Goal: Transaction & Acquisition: Obtain resource

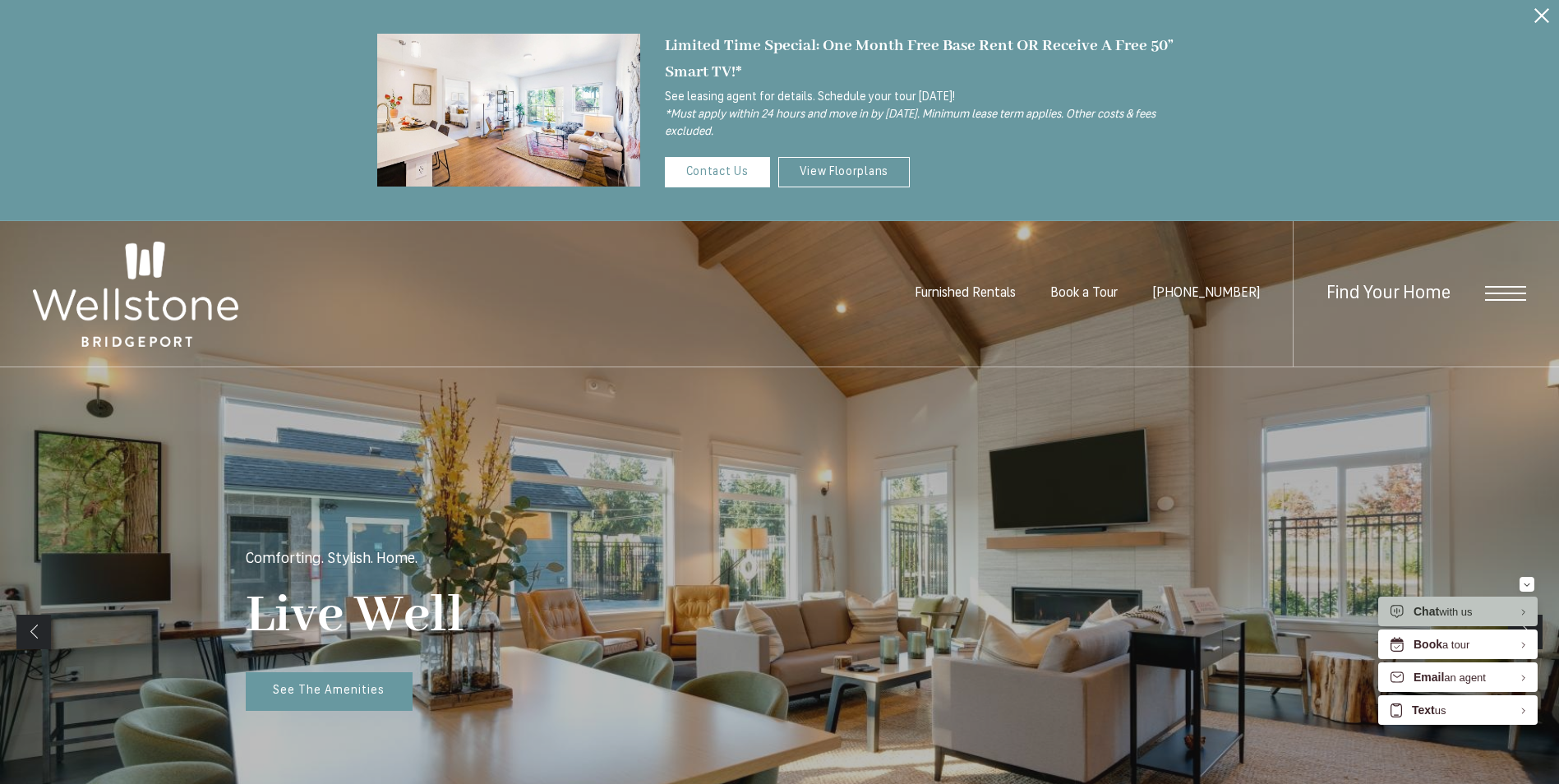
click at [1508, 296] on span "Open Menu" at bounding box center [1506, 294] width 41 height 15
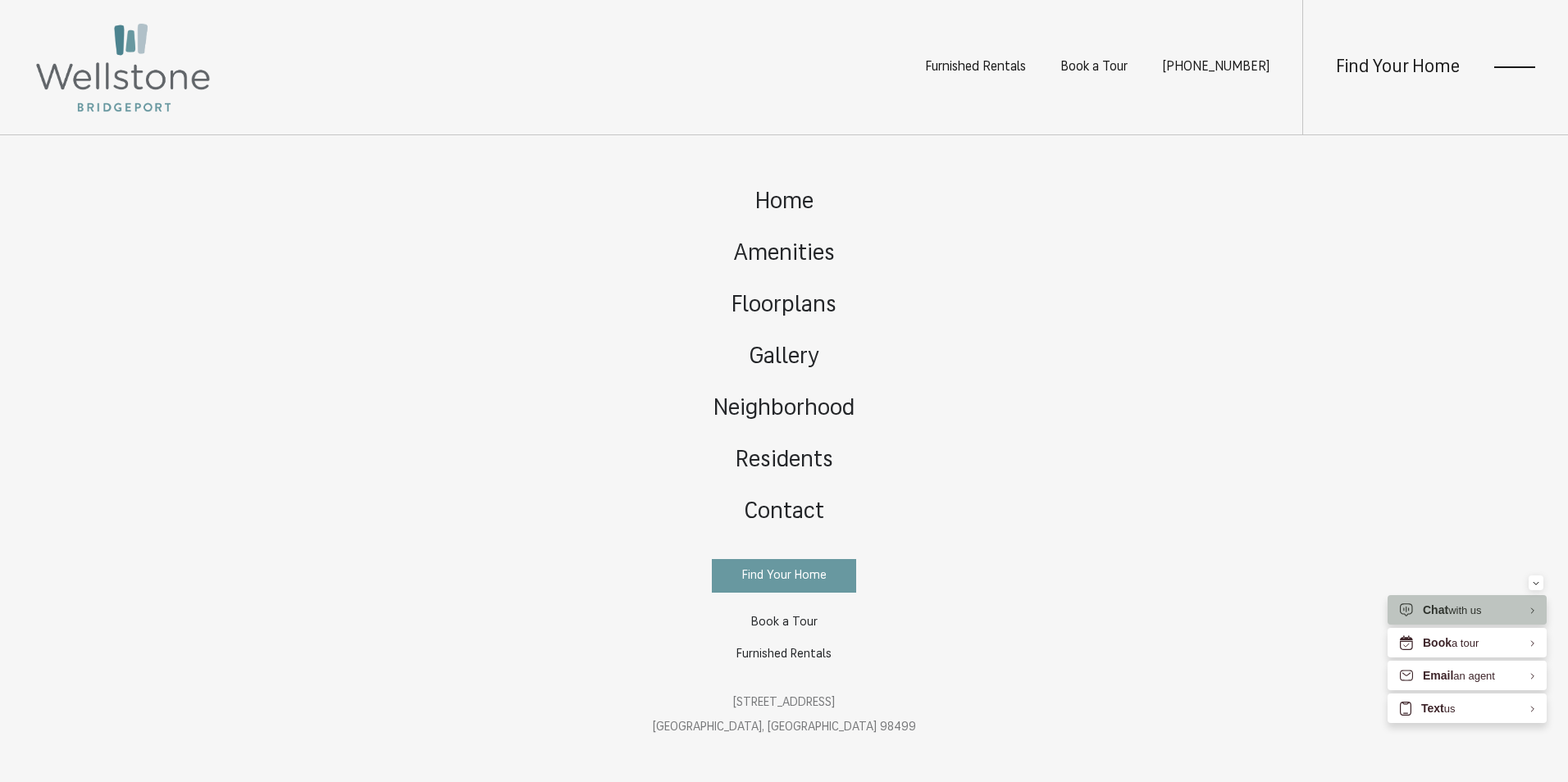
click at [1216, 318] on div "Home Amenities Floorplans Gallery Neighborhood Residents Contact" at bounding box center [784, 458] width 1568 height 647
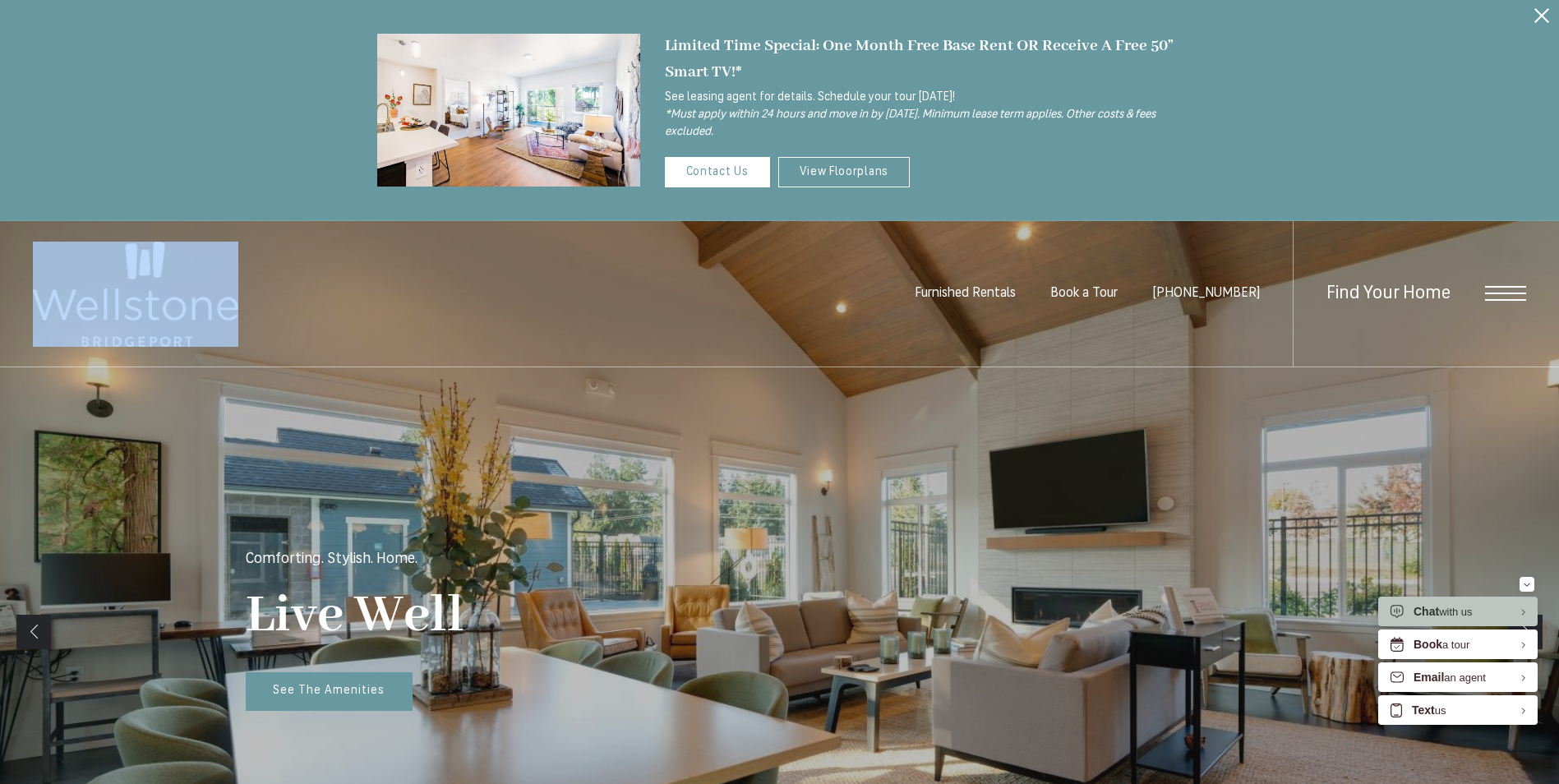
drag, startPoint x: 22, startPoint y: 291, endPoint x: 216, endPoint y: 342, distance: 200.6
click at [216, 342] on div "Furnished Rentals Book a Tour [PHONE_NUMBER] Find Your Home" at bounding box center [780, 294] width 1559 height 146
drag, startPoint x: 216, startPoint y: 342, endPoint x: 198, endPoint y: 339, distance: 18.2
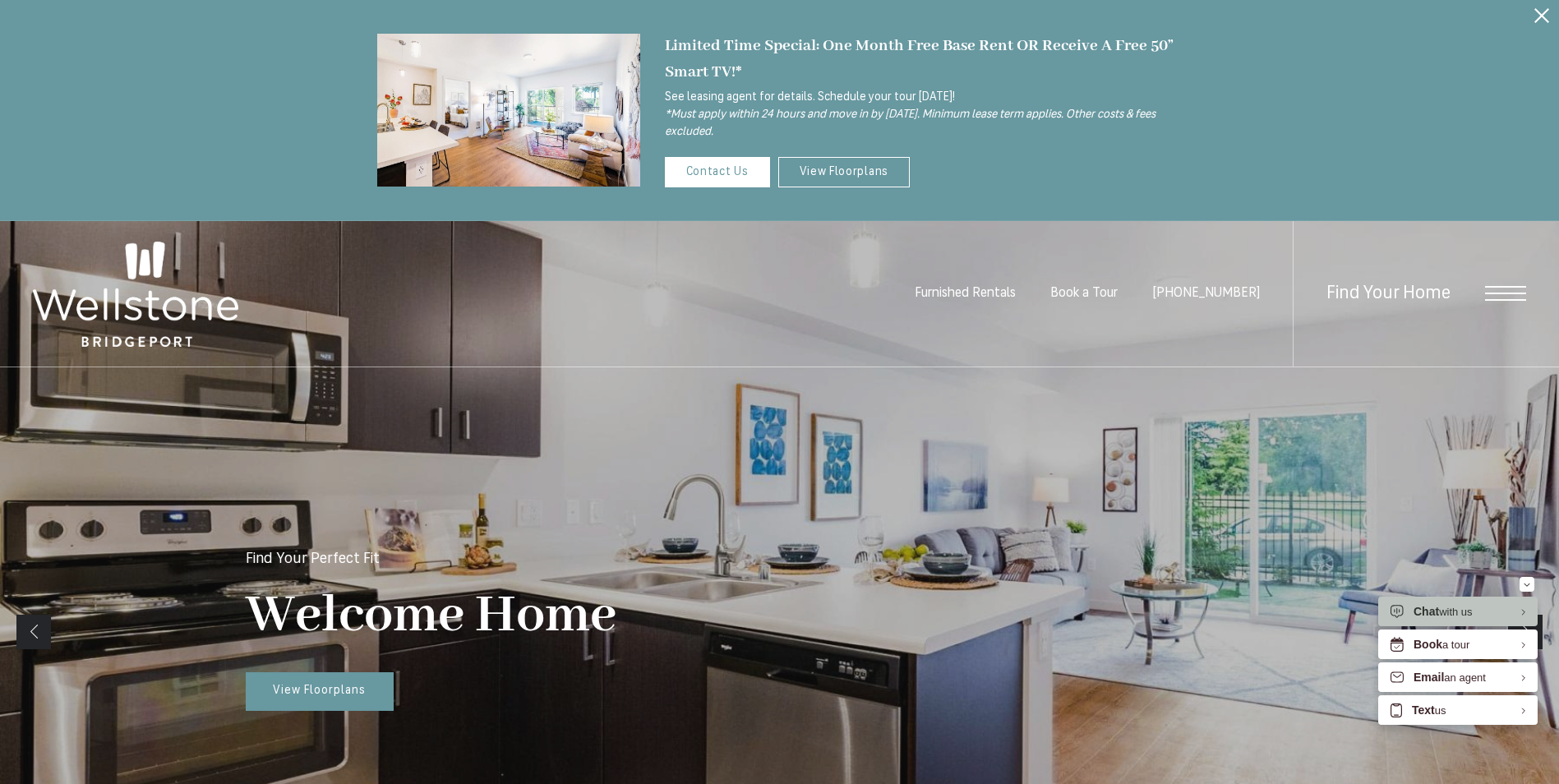
click at [1526, 189] on div "Limited Time Special: One Month Free Base Rent OR Receive A Free 50” Smart TV!*…" at bounding box center [780, 111] width 1559 height 221
click at [851, 166] on link "View Floorplans" at bounding box center [845, 172] width 132 height 31
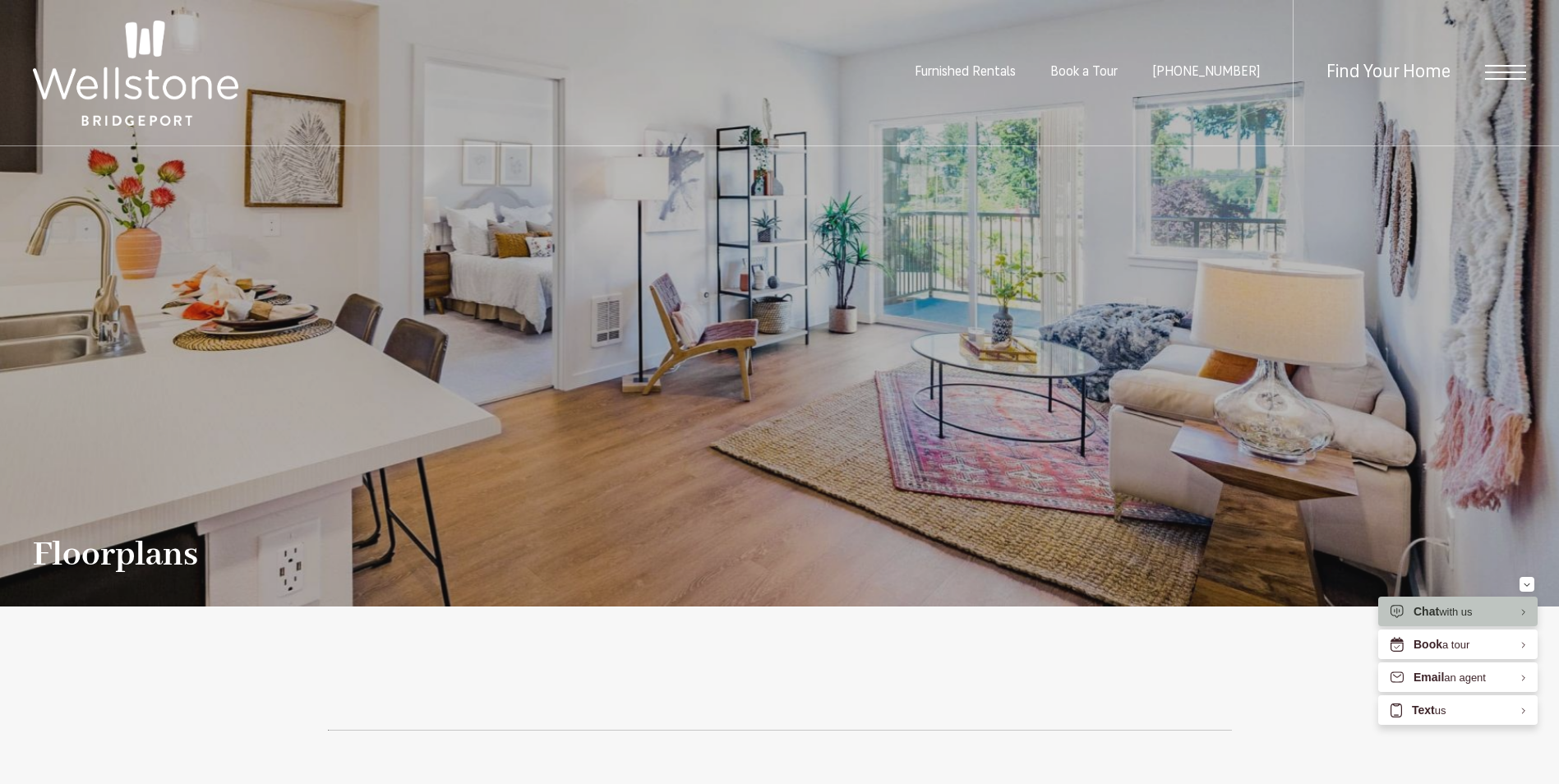
click at [1422, 272] on div "Floorplans" at bounding box center [780, 376] width 1494 height 395
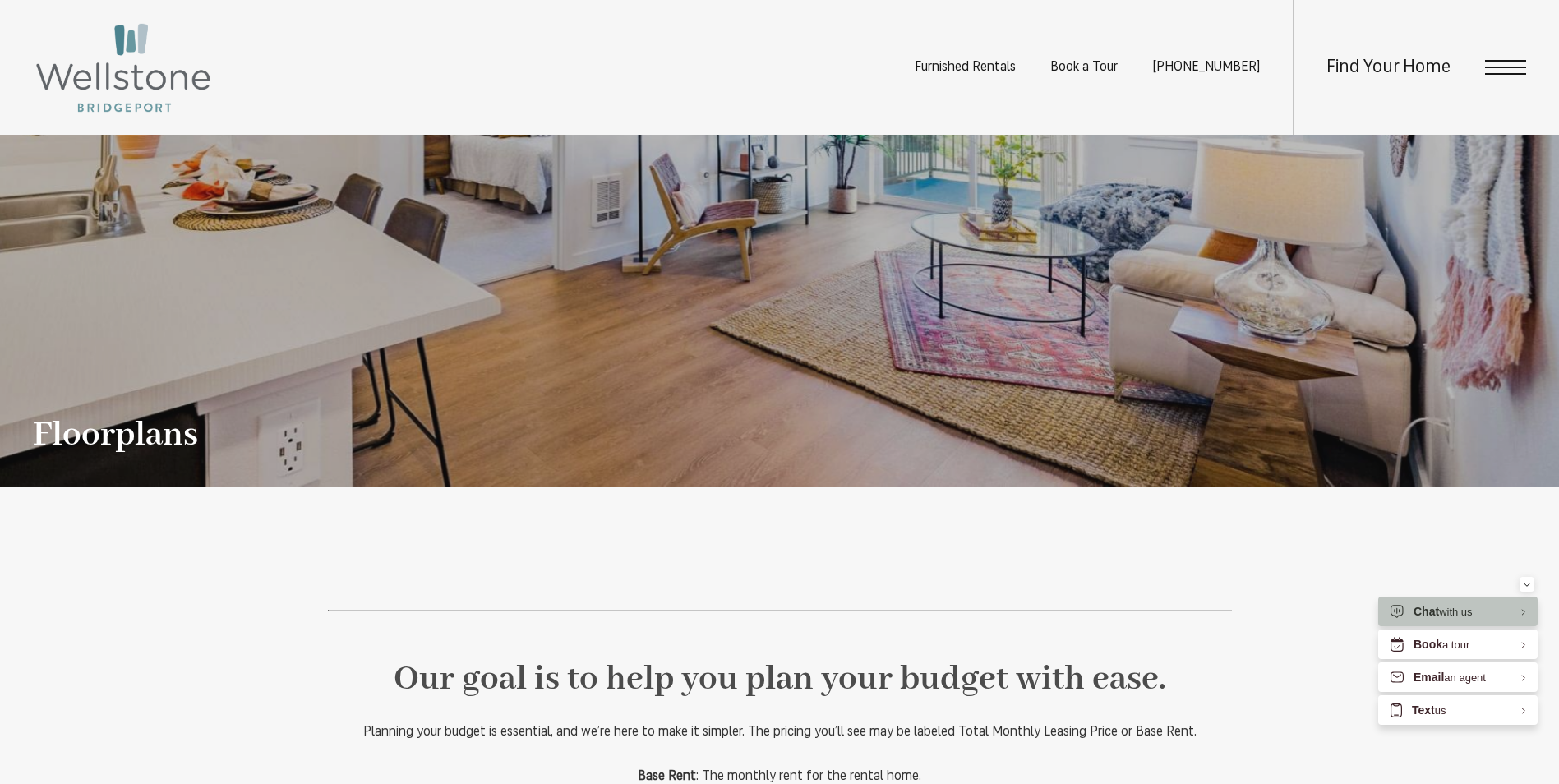
scroll to position [82, 0]
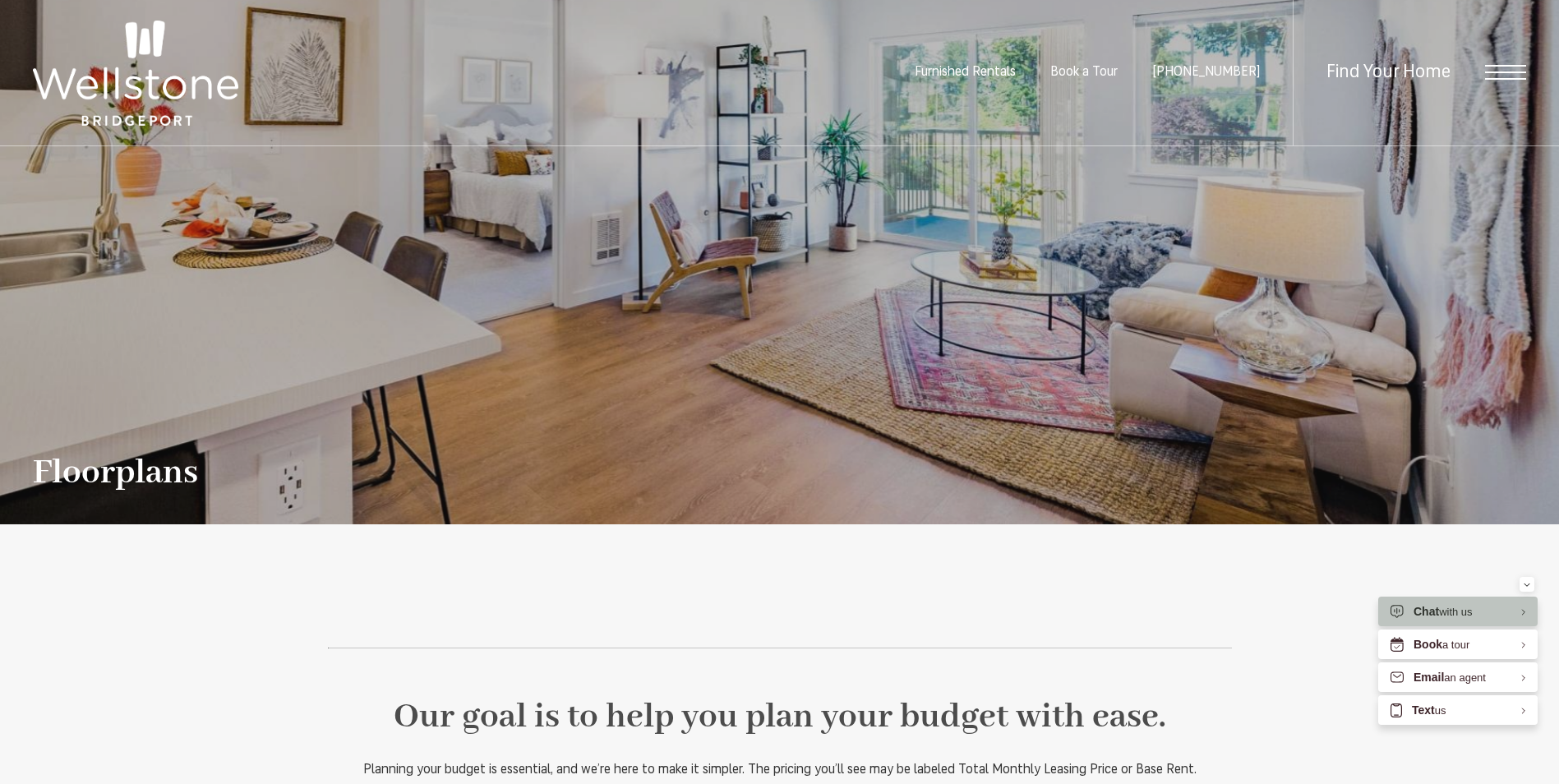
click at [1367, 271] on div "Floorplans" at bounding box center [780, 293] width 1494 height 395
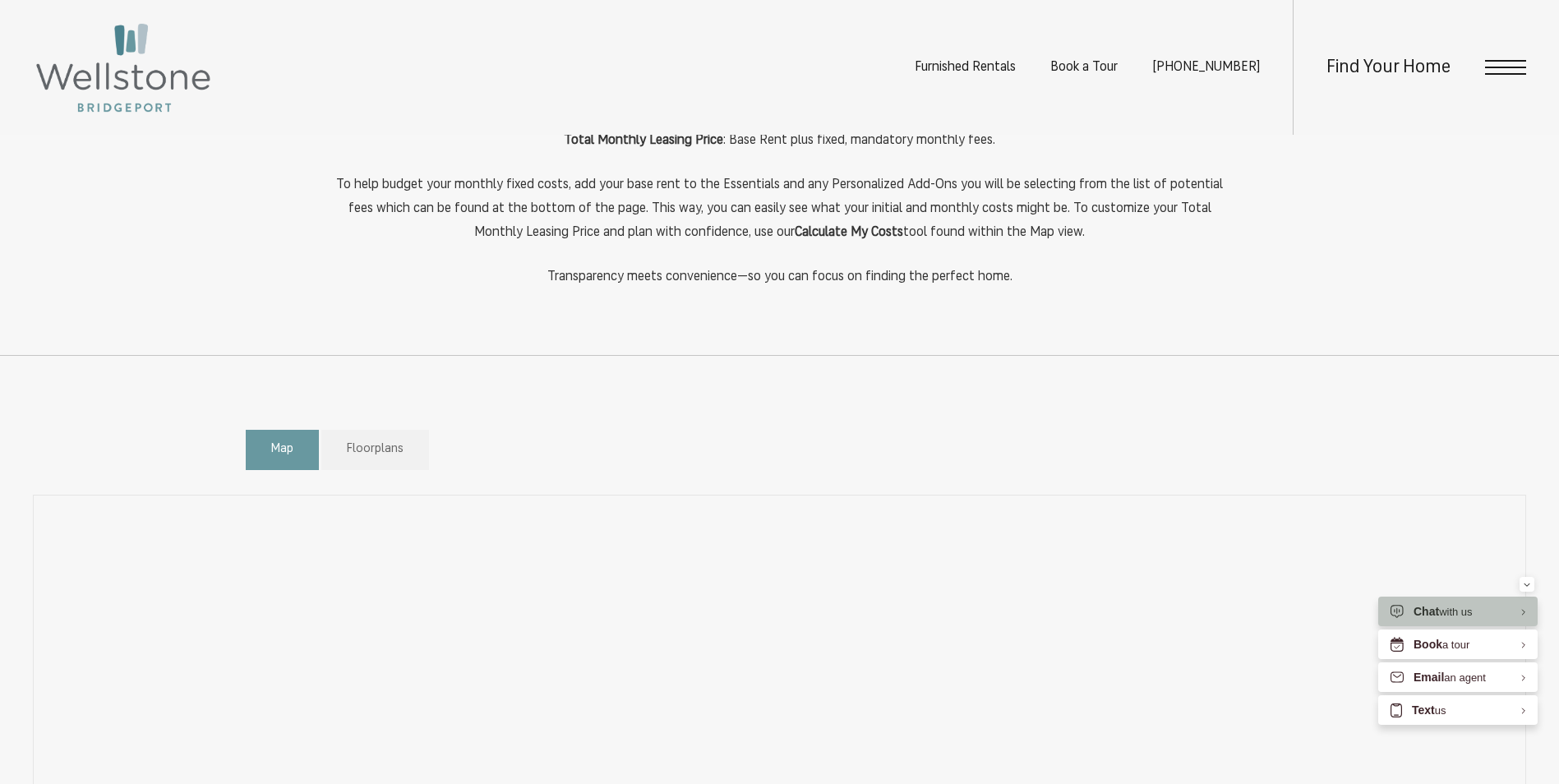
scroll to position [739, 0]
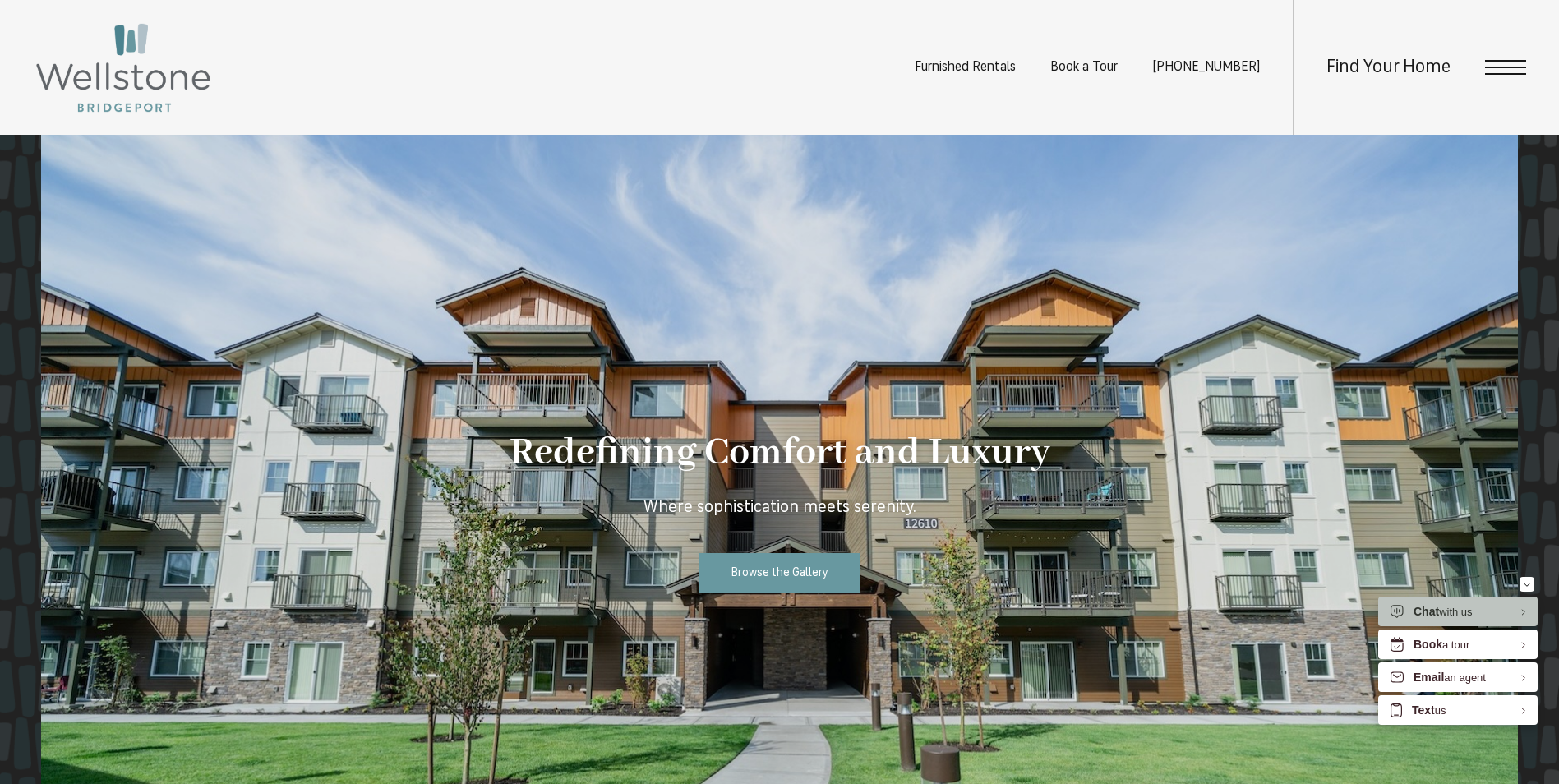
scroll to position [1461, 0]
